Goal: Use online tool/utility: Utilize a website feature to perform a specific function

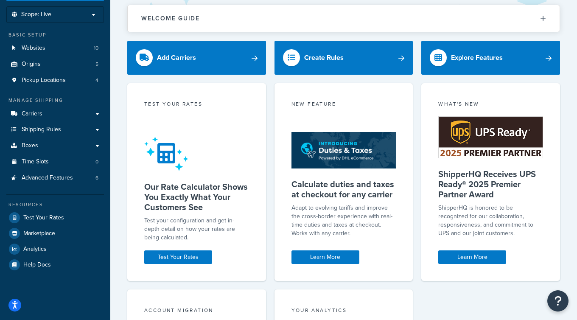
scroll to position [51, 0]
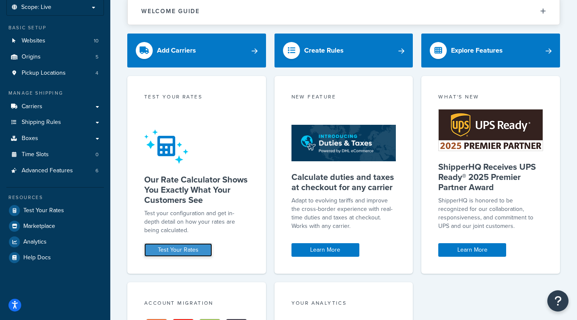
click at [192, 249] on link "Test Your Rates" at bounding box center [178, 250] width 68 height 14
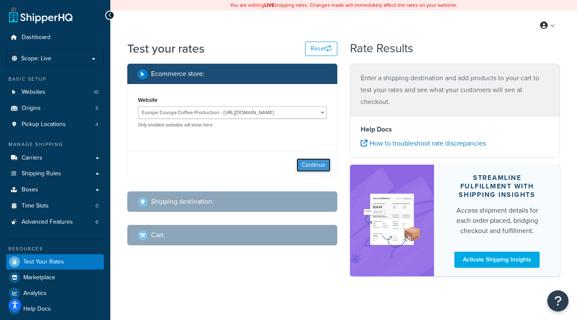
click at [323, 167] on button "Continue" at bounding box center [314, 165] width 34 height 14
select select "[GEOGRAPHIC_DATA]"
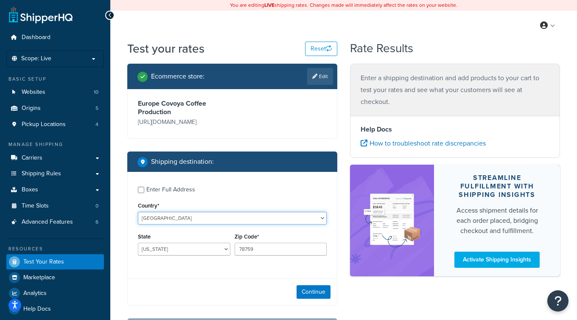
click at [183, 219] on select "[GEOGRAPHIC_DATA] [GEOGRAPHIC_DATA] [GEOGRAPHIC_DATA] [GEOGRAPHIC_DATA] [GEOGRA…" at bounding box center [232, 218] width 189 height 13
select select "IT"
click at [138, 212] on select "[GEOGRAPHIC_DATA] [GEOGRAPHIC_DATA] [GEOGRAPHIC_DATA] [GEOGRAPHIC_DATA] [GEOGRA…" at bounding box center [232, 218] width 189 height 13
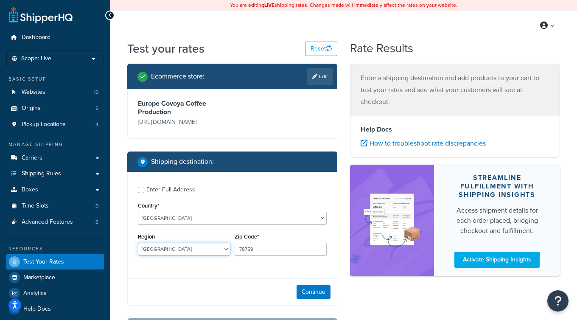
click at [176, 250] on select "[GEOGRAPHIC_DATA] [GEOGRAPHIC_DATA] [GEOGRAPHIC_DATA] [GEOGRAPHIC_DATA] [GEOGRA…" at bounding box center [184, 249] width 93 height 13
select select "TO"
click at [138, 243] on select "[GEOGRAPHIC_DATA] [GEOGRAPHIC_DATA] [GEOGRAPHIC_DATA] [GEOGRAPHIC_DATA] [GEOGRA…" at bounding box center [184, 249] width 93 height 13
click at [256, 252] on input "78759" at bounding box center [281, 249] width 93 height 13
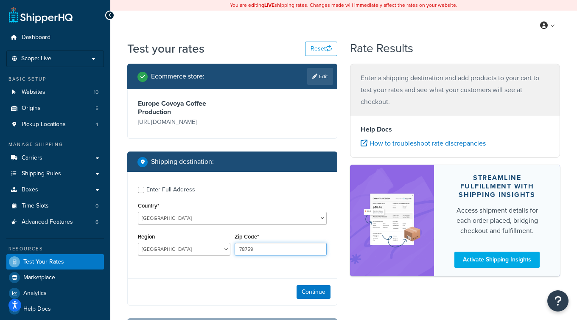
paste input "10125"
type input "10125"
click at [325, 291] on button "Continue" at bounding box center [314, 292] width 34 height 14
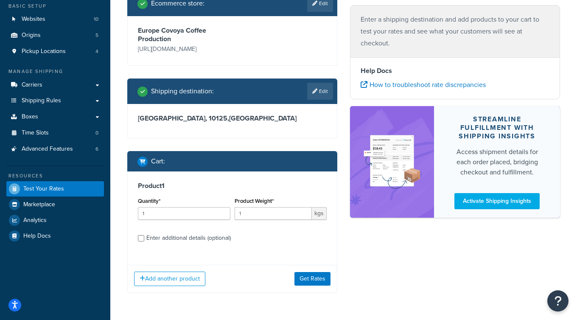
scroll to position [90, 0]
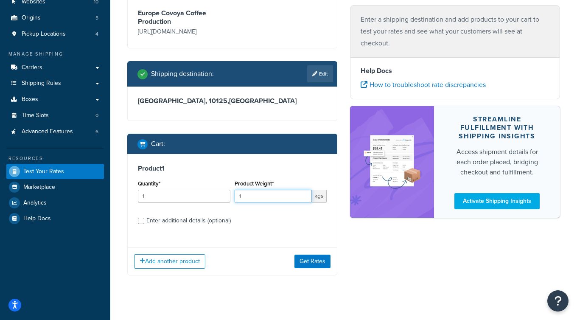
click at [250, 201] on input "1" at bounding box center [274, 196] width 78 height 13
type input "60"
click at [312, 256] on button "Get Rates" at bounding box center [313, 262] width 36 height 14
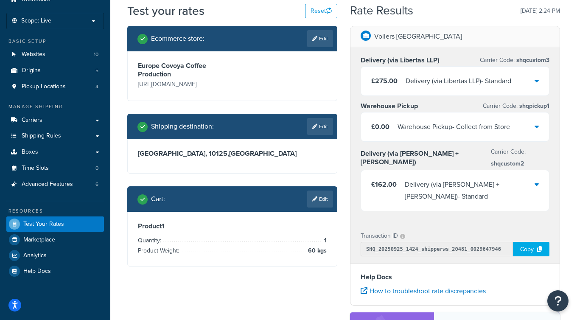
scroll to position [22, 0]
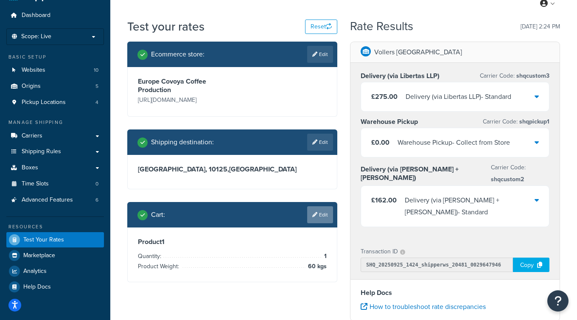
click at [316, 218] on link "Edit" at bounding box center [320, 214] width 26 height 17
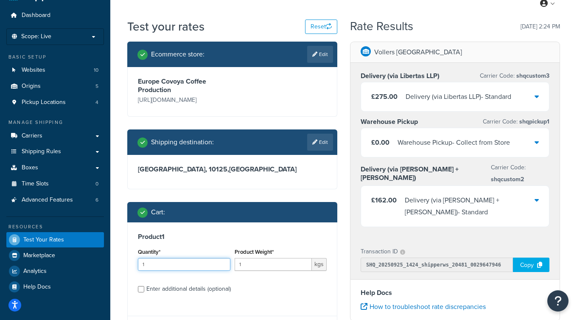
drag, startPoint x: 151, startPoint y: 265, endPoint x: 141, endPoint y: 265, distance: 10.2
click at [141, 265] on input "1" at bounding box center [184, 264] width 93 height 13
type input "2"
type input "1"
drag, startPoint x: 252, startPoint y: 265, endPoint x: 236, endPoint y: 265, distance: 16.1
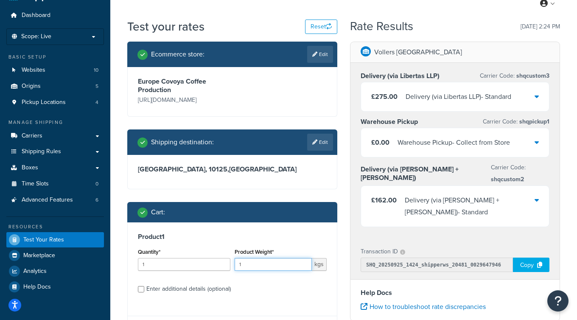
click at [236, 265] on input "1" at bounding box center [274, 264] width 78 height 13
type input "60"
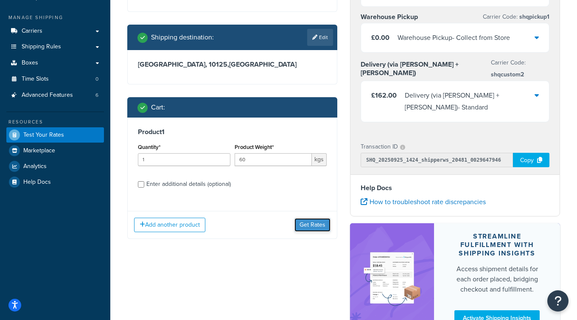
click at [313, 223] on button "Get Rates" at bounding box center [313, 225] width 36 height 14
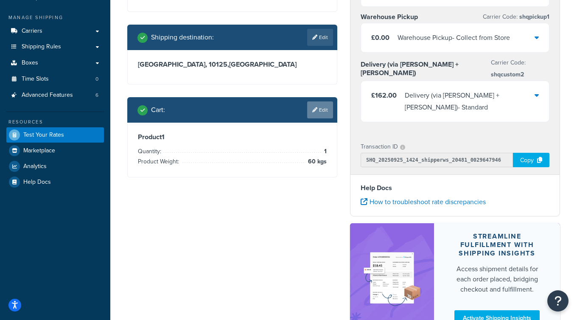
click at [315, 112] on icon at bounding box center [314, 109] width 5 height 5
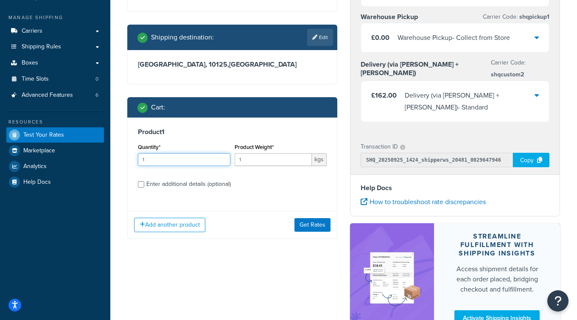
click at [174, 161] on input "1" at bounding box center [184, 159] width 93 height 13
type input "2"
drag, startPoint x: 262, startPoint y: 156, endPoint x: 232, endPoint y: 156, distance: 29.7
click at [232, 156] on div "Quantity* 2 Product Weight* 1 kgs" at bounding box center [232, 156] width 193 height 31
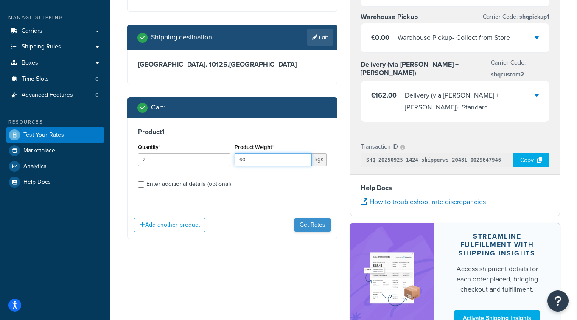
type input "60"
click at [313, 227] on button "Get Rates" at bounding box center [313, 225] width 36 height 14
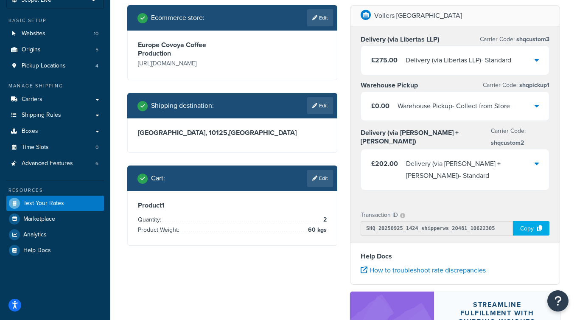
scroll to position [66, 0]
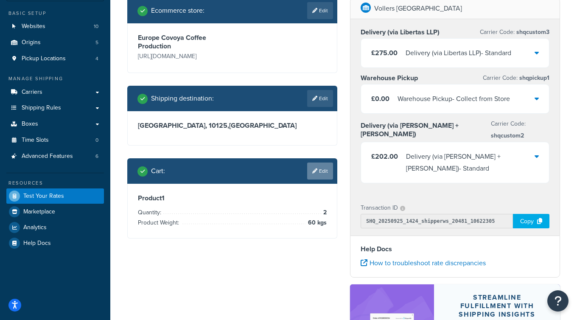
click at [310, 169] on link "Edit" at bounding box center [320, 171] width 26 height 17
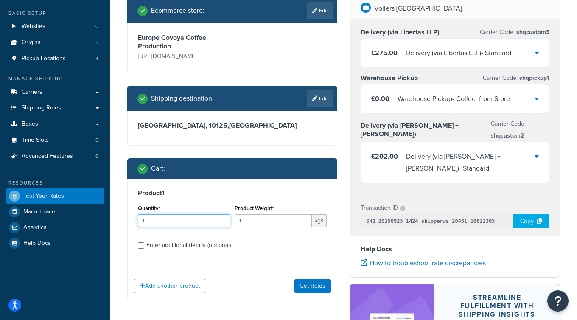
click at [166, 222] on input "1" at bounding box center [184, 220] width 93 height 13
type input "3"
drag, startPoint x: 247, startPoint y: 219, endPoint x: 239, endPoint y: 218, distance: 8.1
click at [239, 218] on input "1" at bounding box center [274, 220] width 78 height 13
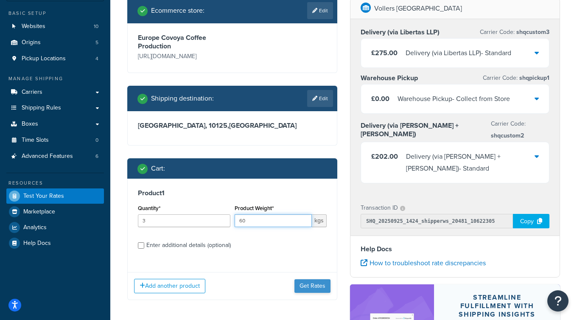
type input "60"
click at [323, 286] on button "Get Rates" at bounding box center [313, 286] width 36 height 14
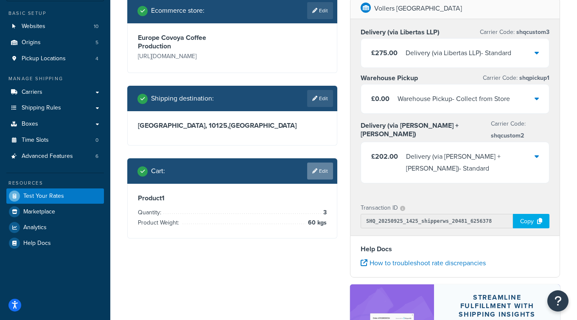
click at [322, 173] on link "Edit" at bounding box center [320, 171] width 26 height 17
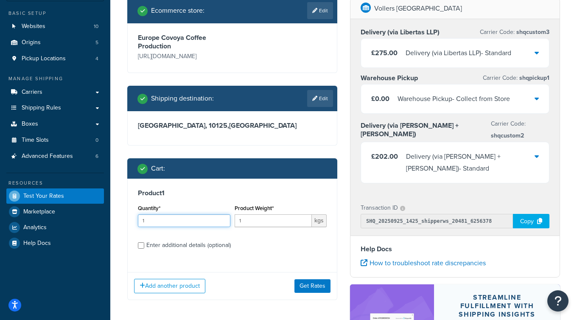
click at [205, 220] on input "1" at bounding box center [184, 220] width 93 height 13
type input "4"
click at [252, 222] on input "1" at bounding box center [274, 220] width 78 height 13
type input "60"
click at [322, 285] on button "Get Rates" at bounding box center [313, 286] width 36 height 14
